Goal: Task Accomplishment & Management: Use online tool/utility

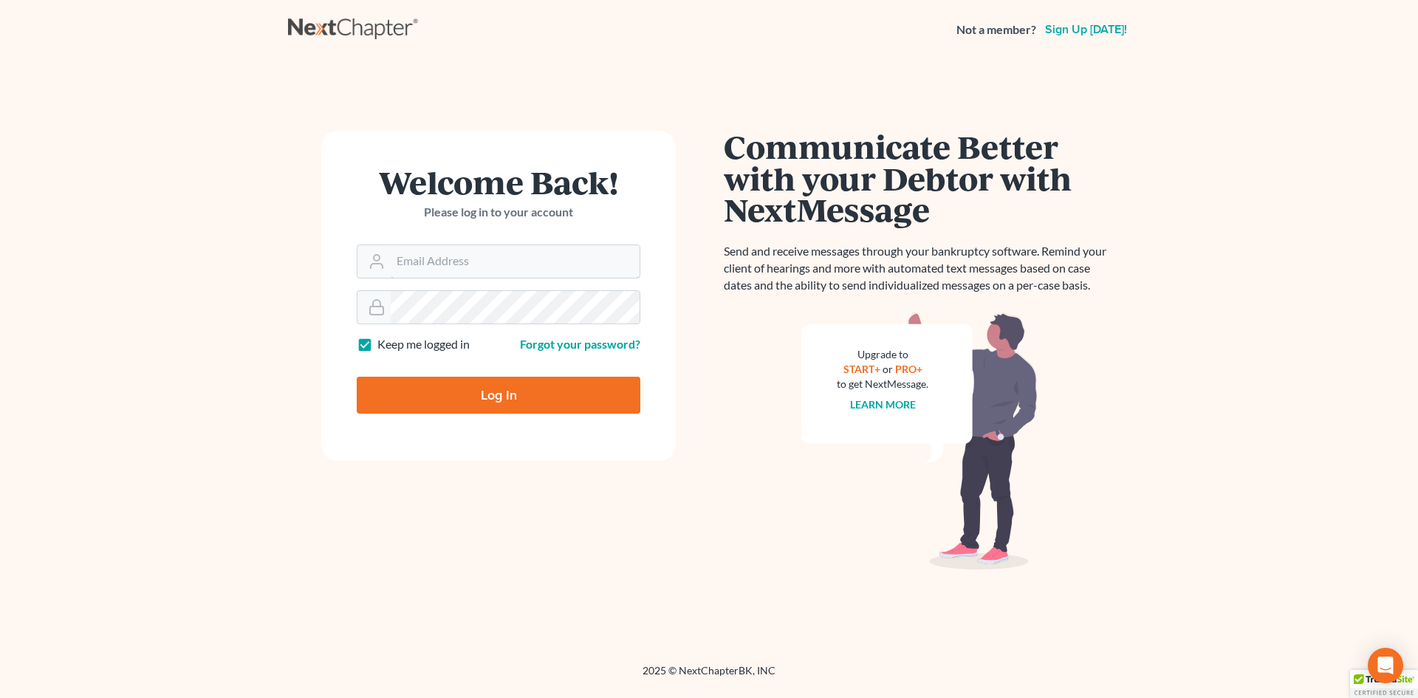
type input "law@bhatiaco.com"
click at [513, 397] on input "Log In" at bounding box center [499, 395] width 284 height 37
type input "Thinking..."
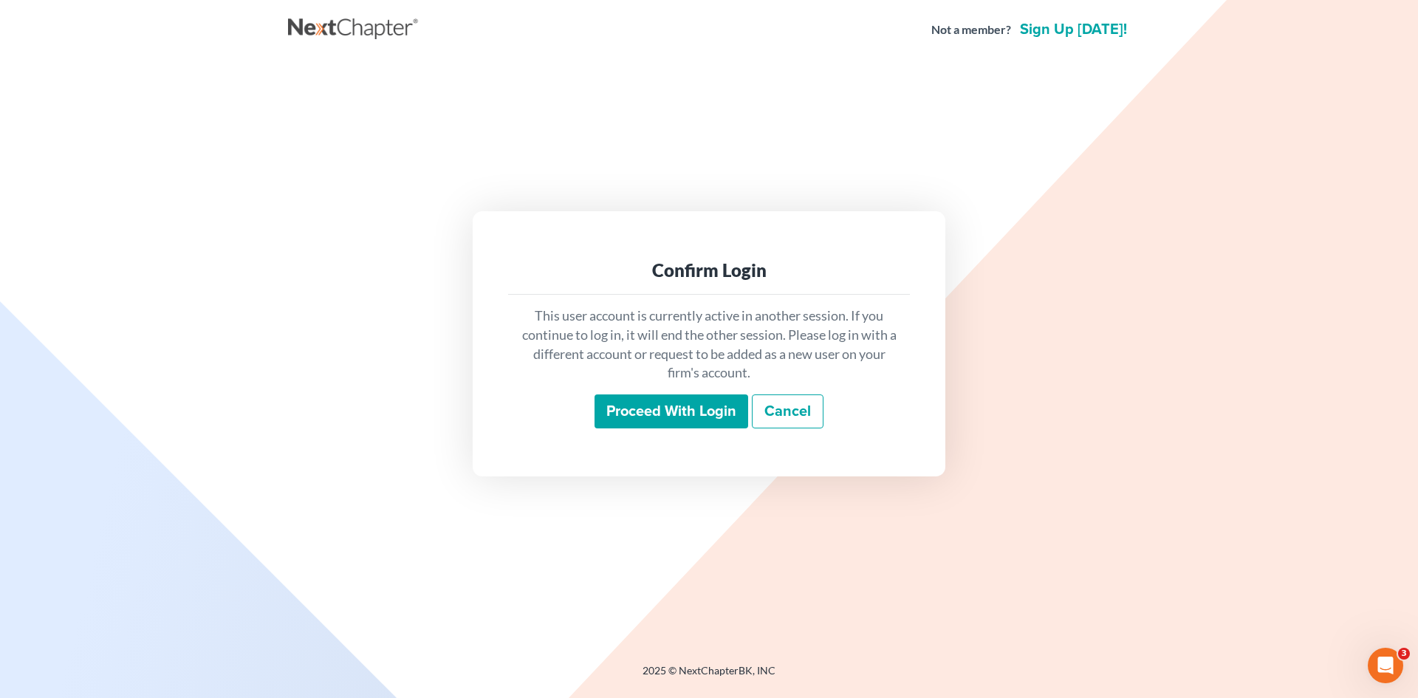
click at [692, 403] on input "Proceed with login" at bounding box center [672, 411] width 154 height 34
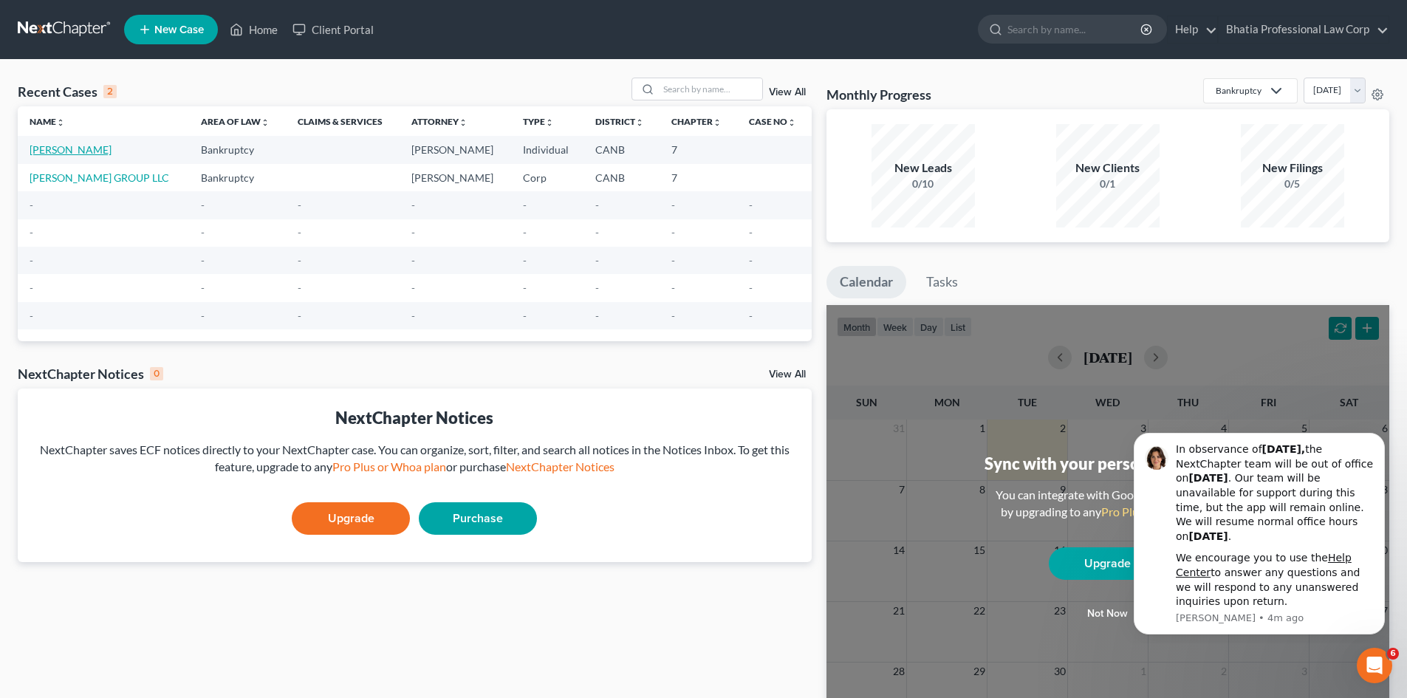
click at [86, 147] on link "Baskaran, Divakar" at bounding box center [71, 149] width 82 height 13
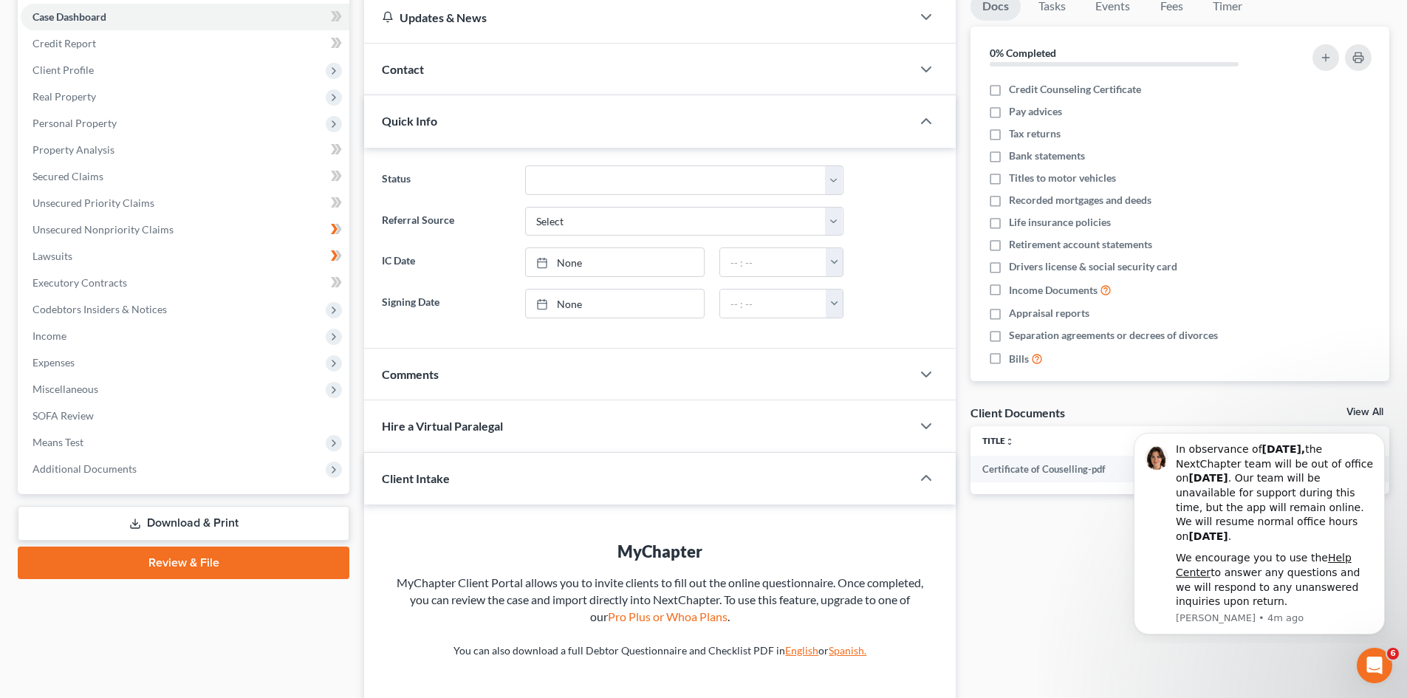
scroll to position [266, 0]
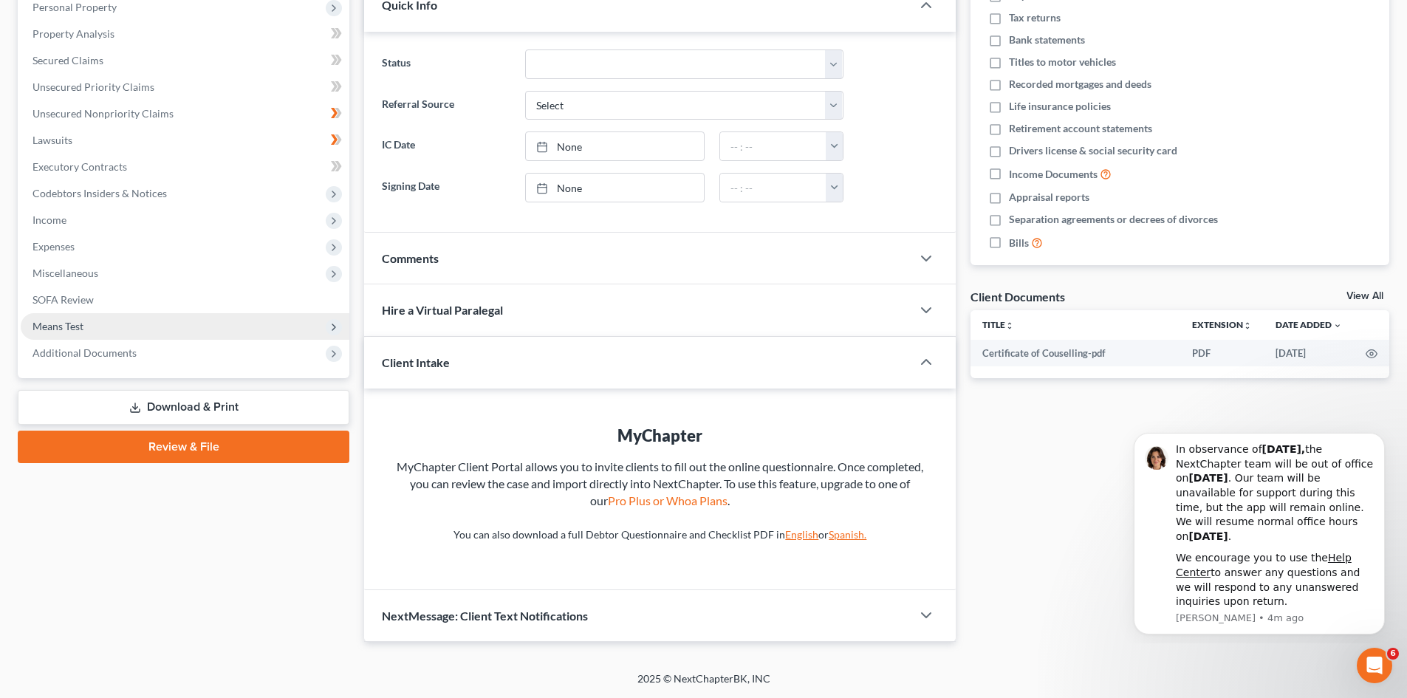
click at [80, 321] on span "Means Test" at bounding box center [57, 326] width 51 height 13
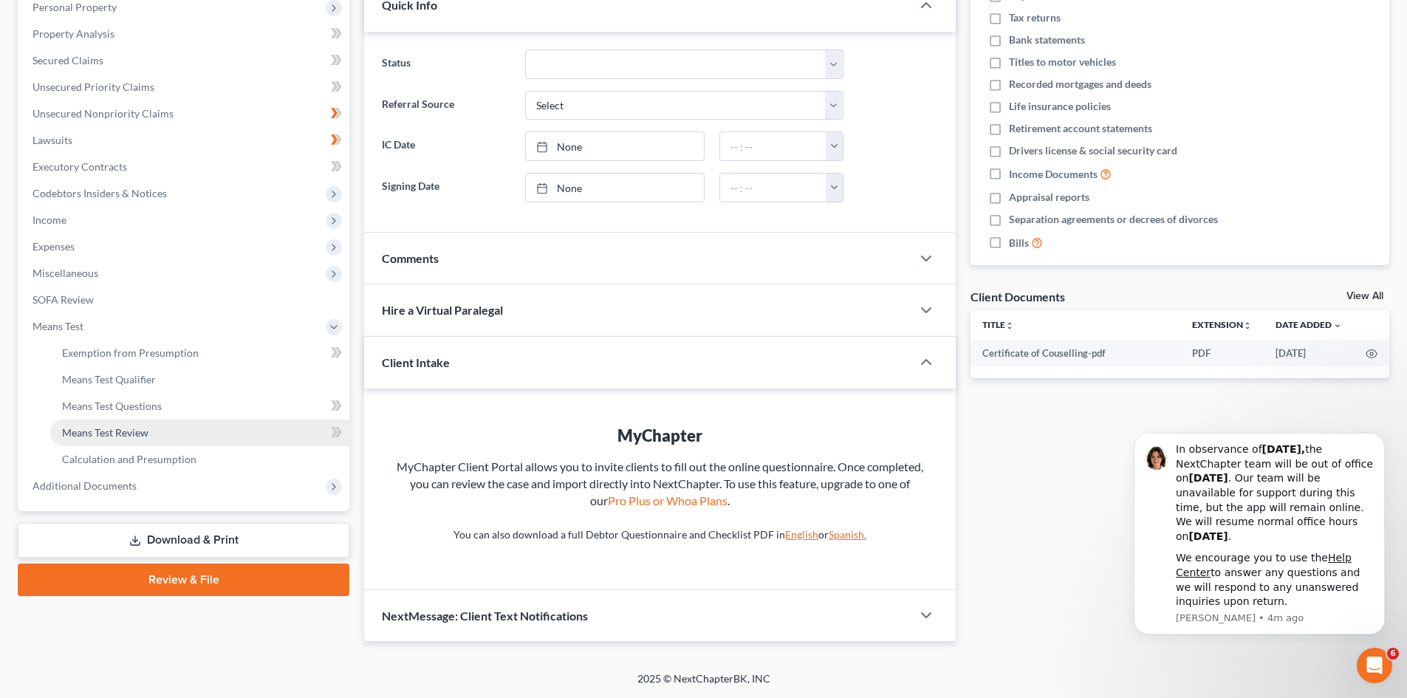
click at [128, 432] on span "Means Test Review" at bounding box center [105, 432] width 86 height 13
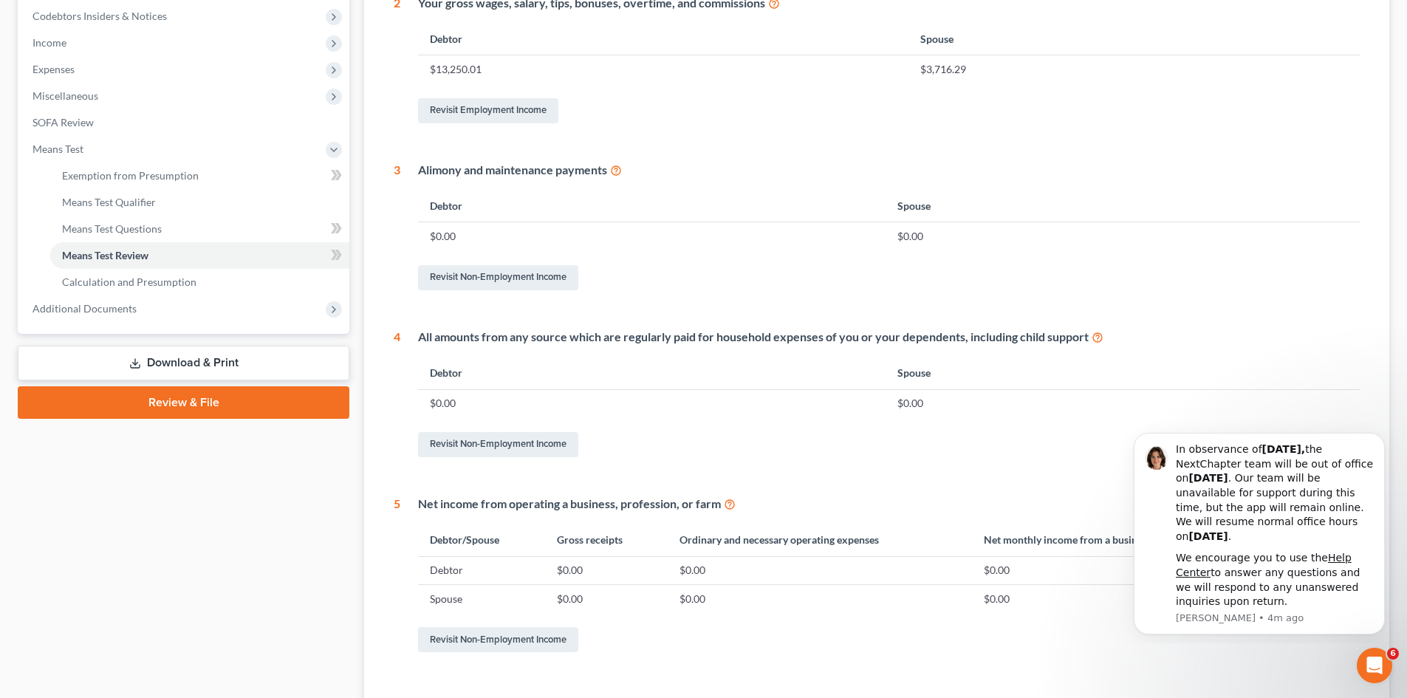
scroll to position [74, 0]
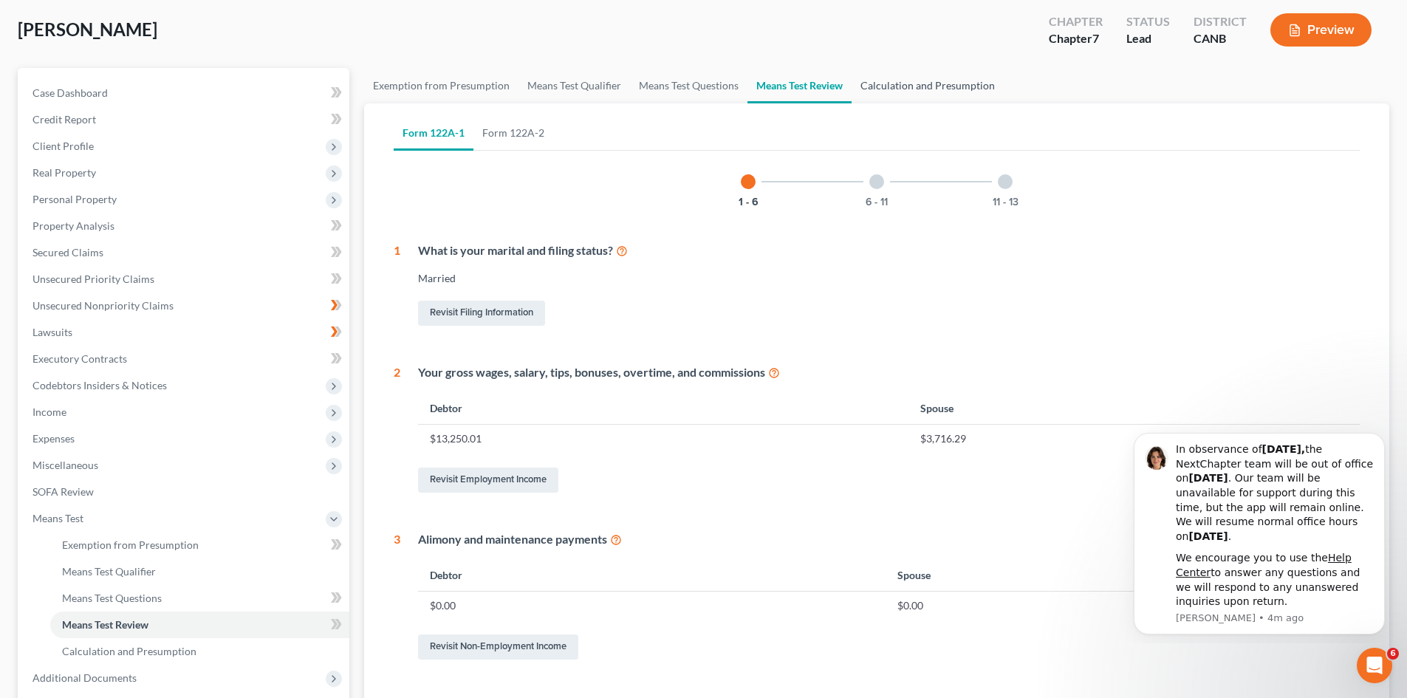
click at [923, 84] on link "Calculation and Presumption" at bounding box center [928, 85] width 152 height 35
